Goal: Navigation & Orientation: Find specific page/section

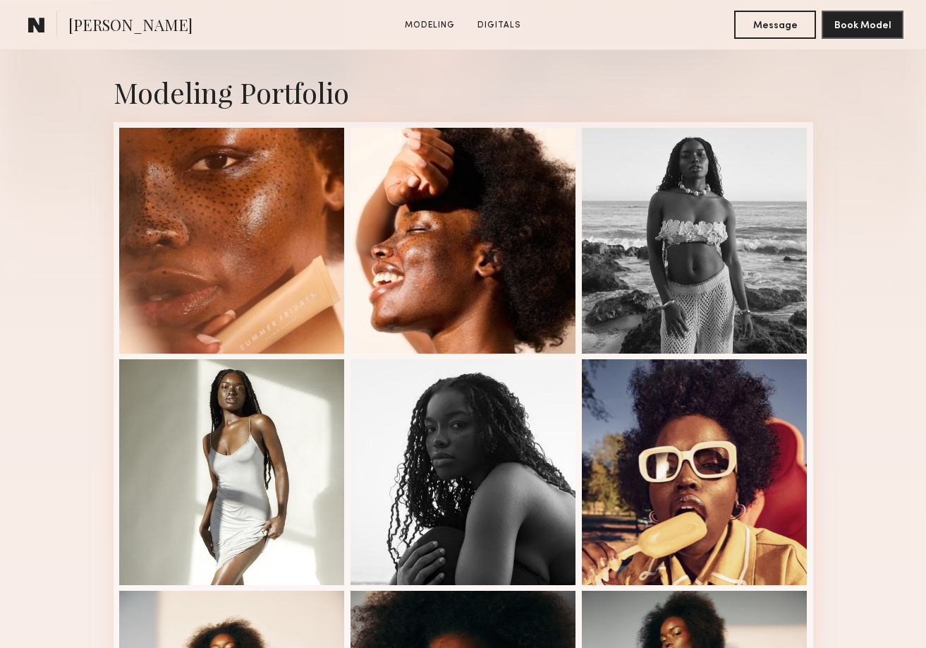
scroll to position [314, 0]
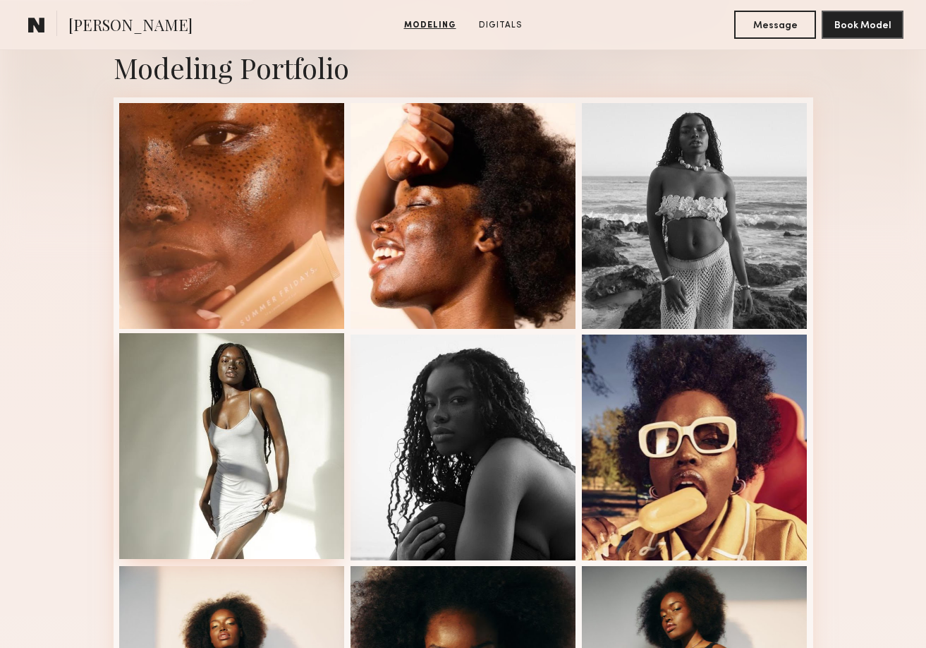
click at [253, 383] on div at bounding box center [232, 446] width 226 height 226
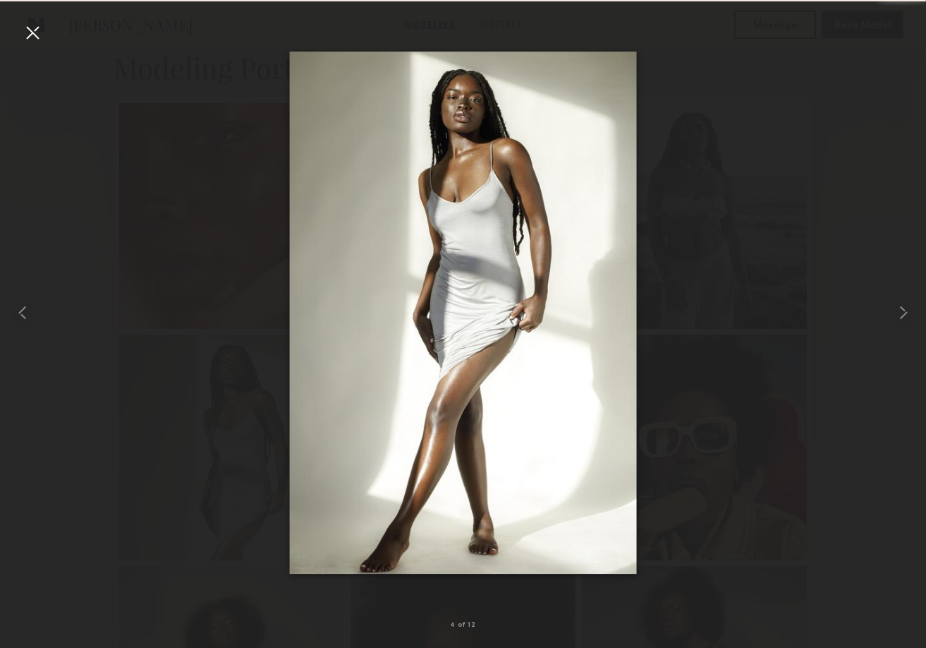
click at [42, 29] on div at bounding box center [32, 32] width 23 height 23
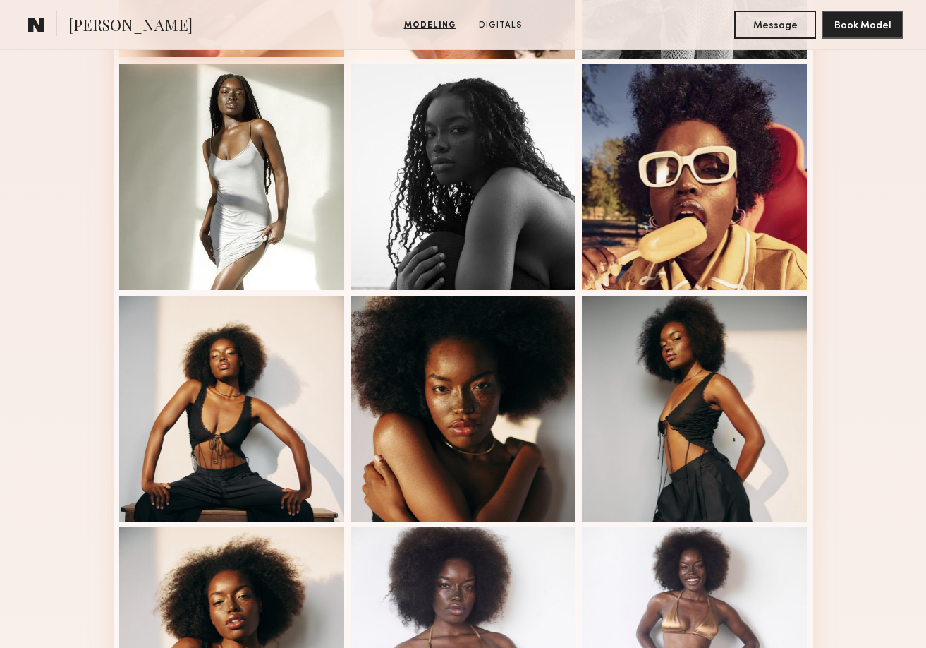
scroll to position [605, 0]
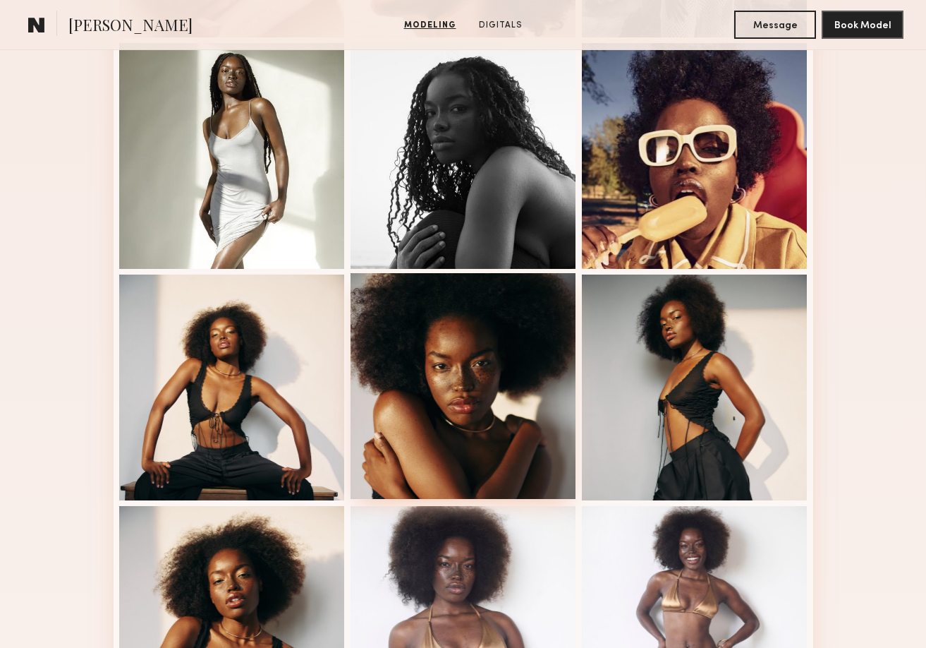
click at [488, 346] on div at bounding box center [464, 386] width 226 height 226
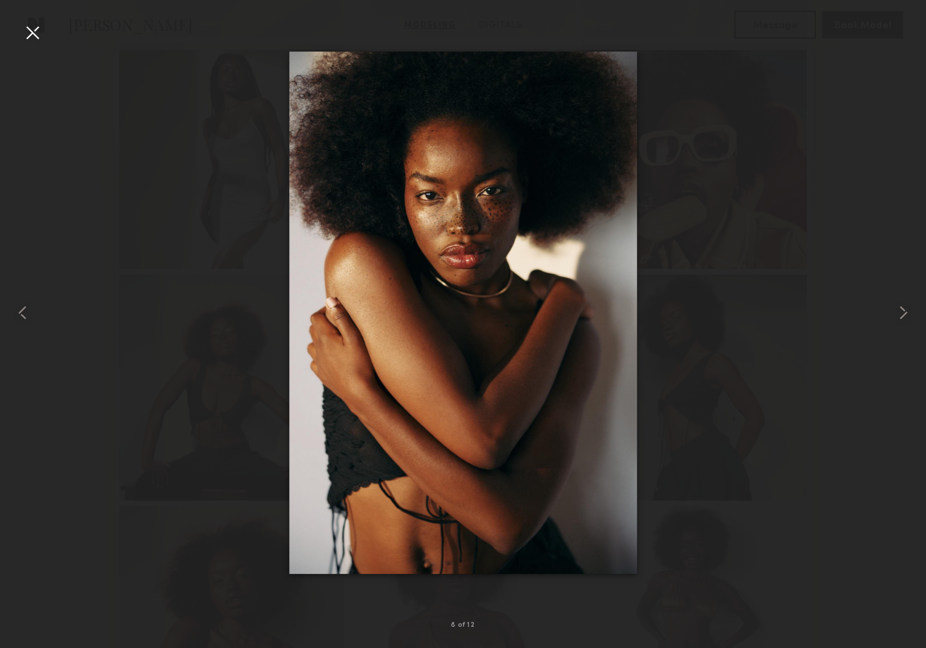
click at [734, 155] on div at bounding box center [463, 313] width 926 height 580
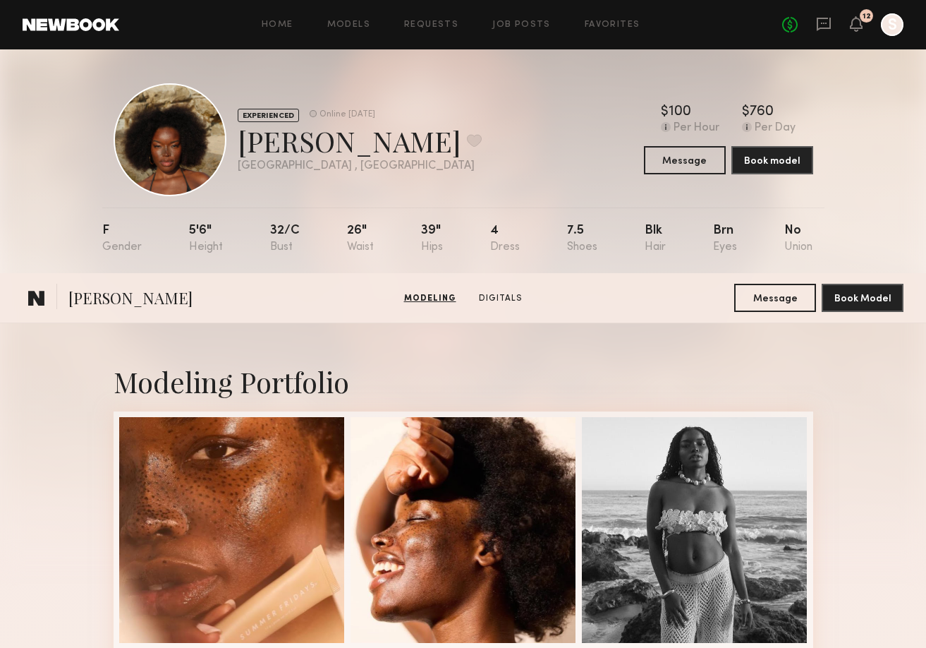
scroll to position [786, 0]
